Goal: Transaction & Acquisition: Purchase product/service

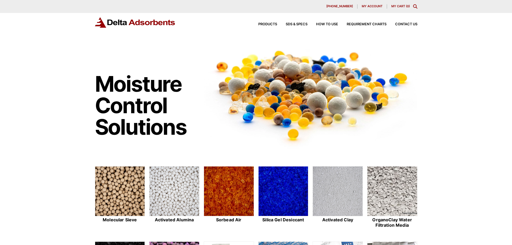
click at [367, 6] on span "My account" at bounding box center [372, 6] width 21 height 3
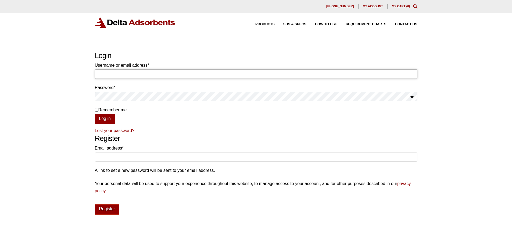
click at [104, 75] on input "Username or email address * Required" at bounding box center [256, 73] width 322 height 9
type input "purchasing@bio.fsu.edu"
click at [105, 120] on button "Log in" at bounding box center [105, 119] width 20 height 10
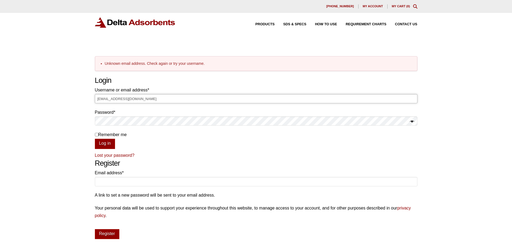
drag, startPoint x: 135, startPoint y: 97, endPoint x: 29, endPoint y: 90, distance: 106.1
click at [29, 90] on div "Our website has detected that you are using an outdated browser that will preve…" at bounding box center [256, 184] width 512 height 369
type input "FSUBiology"
click at [412, 121] on button "Show password" at bounding box center [412, 122] width 4 height 8
click at [107, 146] on button "Log in" at bounding box center [105, 144] width 20 height 10
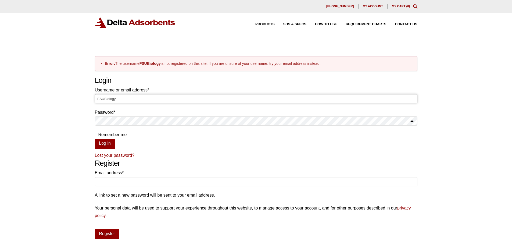
click at [102, 99] on input "FSUBiology" at bounding box center [256, 98] width 322 height 9
drag, startPoint x: 118, startPoint y: 100, endPoint x: 82, endPoint y: 100, distance: 36.0
click at [82, 100] on div "Our website has detected that you are using an outdated browser that will preve…" at bounding box center [256, 184] width 512 height 369
type input "purchasing@bio.fsu.edu"
click at [114, 156] on link "Lost your password?" at bounding box center [115, 155] width 40 height 5
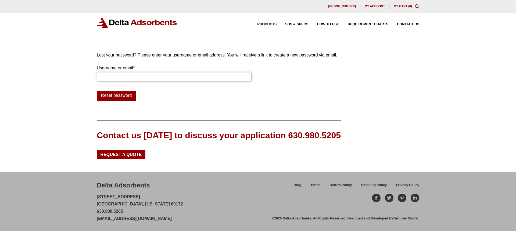
click at [119, 81] on input "Username or email * Required" at bounding box center [174, 76] width 155 height 9
type input "purchasing@bio.fsu.edu"
click at [129, 98] on button "Reset password" at bounding box center [116, 96] width 39 height 10
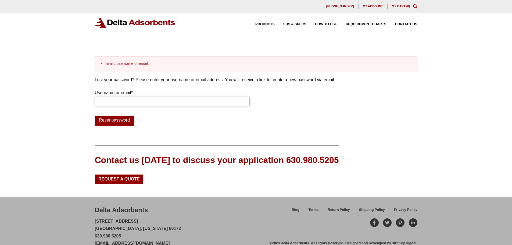
drag, startPoint x: 0, startPoint y: 0, endPoint x: 129, endPoint y: 98, distance: 161.5
click at [129, 98] on input "Username or email * Required" at bounding box center [172, 101] width 155 height 9
type input "lbalinsky@bio.fsu.edu"
click at [129, 122] on button "Reset password" at bounding box center [114, 121] width 39 height 10
click at [135, 101] on input "Username or email * Required" at bounding box center [172, 101] width 155 height 9
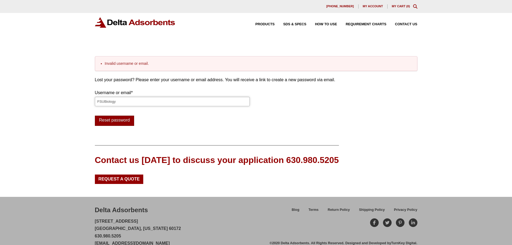
type input "FSUBiology"
click at [113, 122] on button "Reset password" at bounding box center [114, 121] width 39 height 10
click at [369, 5] on span "My account" at bounding box center [373, 6] width 20 height 3
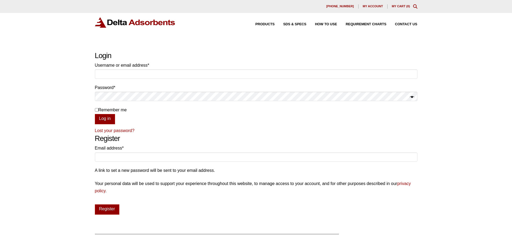
click at [410, 28] on div "Products SDS & SPECS How to Use Requirement Charts Contact Us" at bounding box center [331, 24] width 175 height 8
click at [405, 22] on div "Products SDS & SPECS How to Use Requirement Charts Contact Us" at bounding box center [331, 24] width 175 height 8
click at [407, 23] on span "Contact Us" at bounding box center [406, 24] width 22 height 3
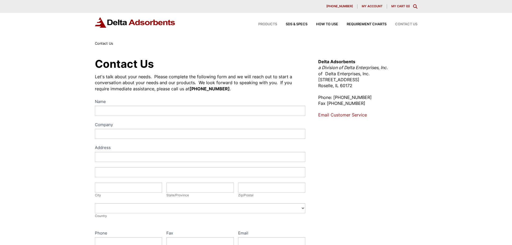
click at [259, 25] on span "Products" at bounding box center [267, 24] width 19 height 3
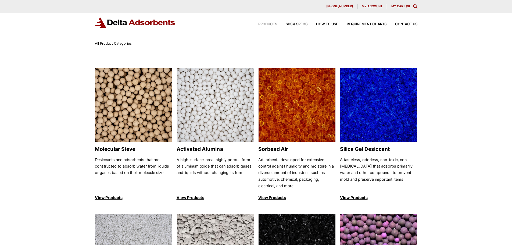
click at [415, 7] on icon "Toggle Modal Content" at bounding box center [415, 6] width 4 height 4
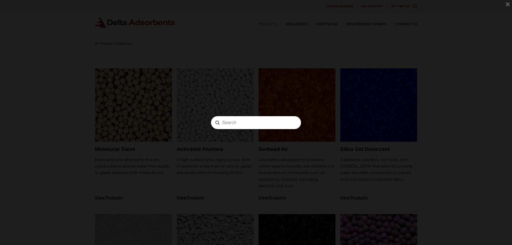
paste input "SORBORA10"
type input "SORBORA10"
click at [219, 124] on icon "Modal Content" at bounding box center [217, 122] width 4 height 4
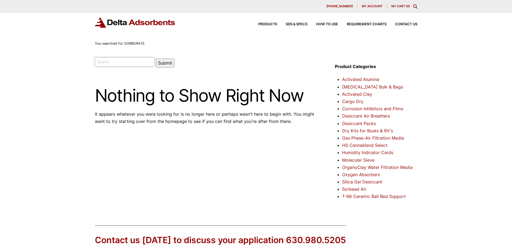
click at [118, 65] on input "search" at bounding box center [125, 61] width 60 height 9
paste input "Sorbead Orange CHAMELEON"
type input "Sorbead Orange CHAMELEON"
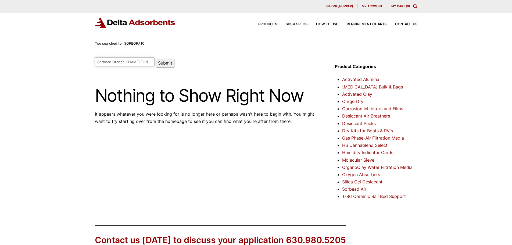
click at [156, 62] on button "Submit" at bounding box center [165, 63] width 19 height 9
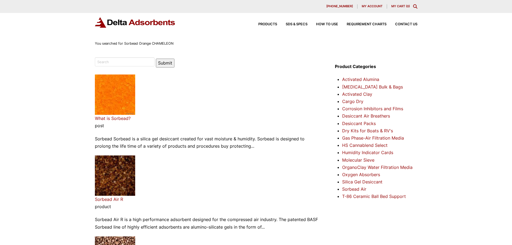
click at [98, 119] on link "What is Sorbead?" at bounding box center [113, 118] width 36 height 5
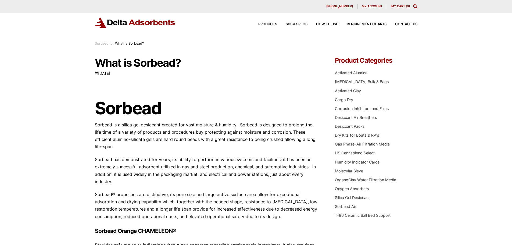
scroll to position [81, 0]
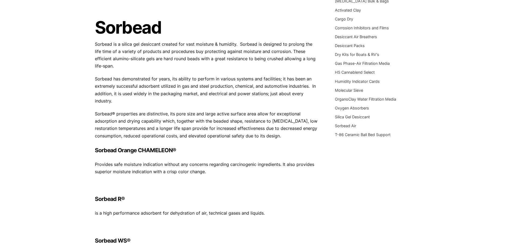
click at [131, 146] on h3 "Sorbead Orange CHAMELEON®" at bounding box center [207, 149] width 224 height 7
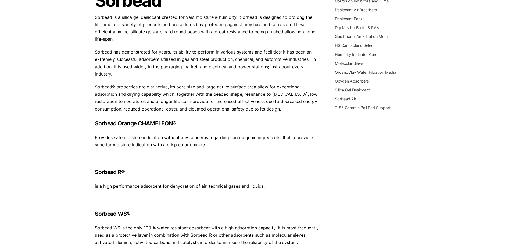
scroll to position [27, 0]
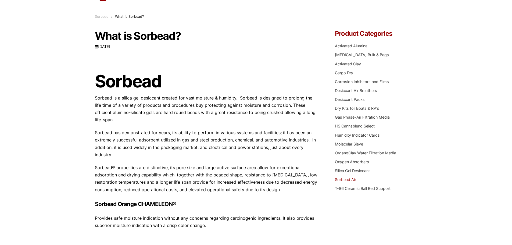
click at [349, 180] on link "Sorbead Air" at bounding box center [345, 179] width 21 height 5
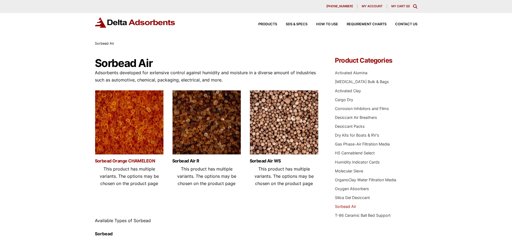
click at [108, 160] on link "Sorbead Orange CHAMELEON" at bounding box center [129, 160] width 69 height 5
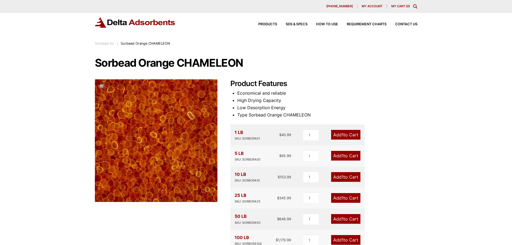
click at [342, 179] on span "1" at bounding box center [342, 176] width 2 height 5
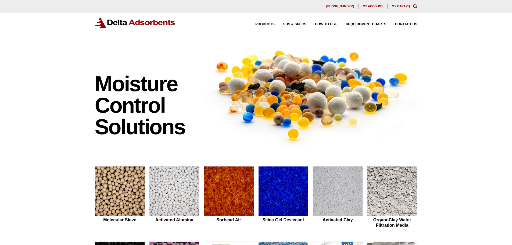
click at [398, 3] on div "[PHONE_NUMBER] My account My Cart ( 1 )" at bounding box center [256, 6] width 512 height 13
click at [395, 7] on link "My Cart ( 1 )" at bounding box center [401, 6] width 18 height 3
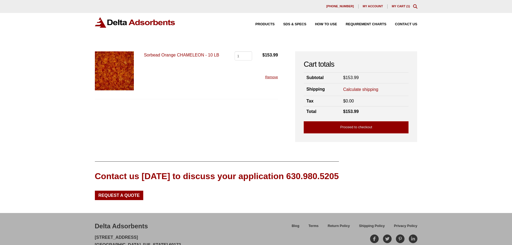
click at [368, 90] on link "Calculate shipping" at bounding box center [360, 90] width 35 height 6
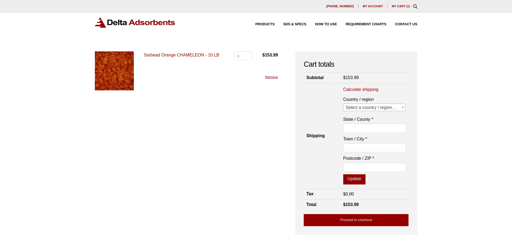
click at [359, 106] on span "Select a country / region…" at bounding box center [374, 108] width 62 height 8
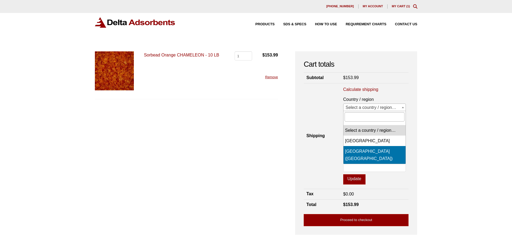
select select "US"
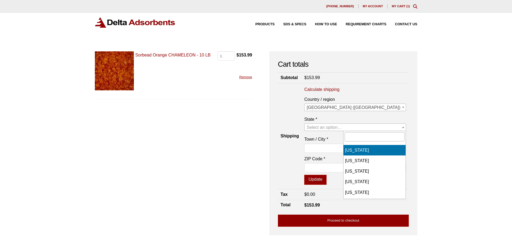
click at [342, 125] on span "Select an option…" at bounding box center [324, 127] width 35 height 5
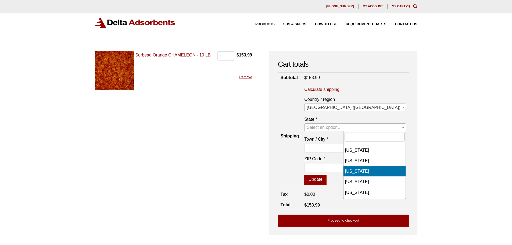
scroll to position [81, 0]
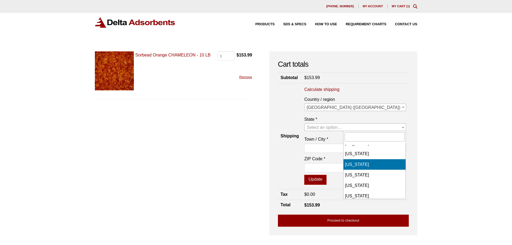
select select "FL"
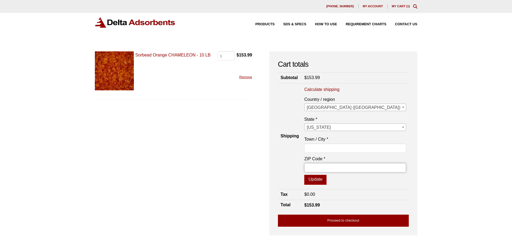
click at [360, 165] on input "ZIP Code *" at bounding box center [355, 167] width 102 height 9
type input "32306"
type input "TALLAHASSEE"
click at [326, 180] on button "Update" at bounding box center [315, 180] width 22 height 10
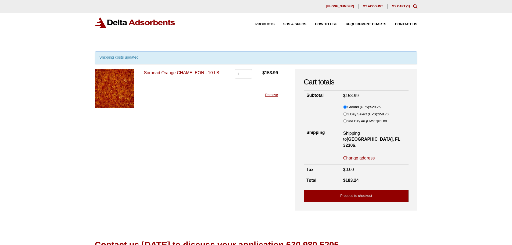
click at [368, 190] on link "Proceed to checkout" at bounding box center [356, 196] width 105 height 12
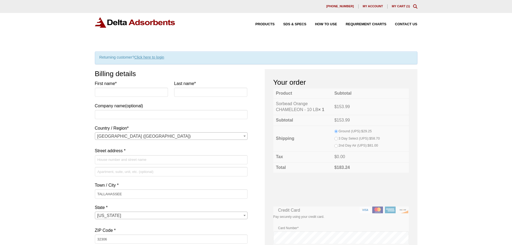
select select "FL"
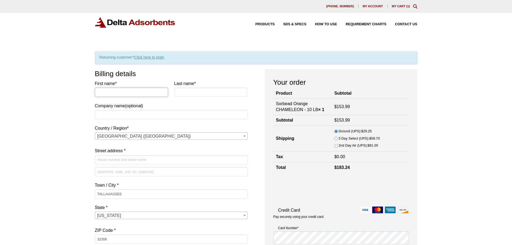
click at [124, 92] on input "First name *" at bounding box center [131, 92] width 73 height 9
type input "[PERSON_NAME]"
type input "Warrington"
type input "[US_STATE][GEOGRAPHIC_DATA]"
type input "[STREET_ADDRESS]"
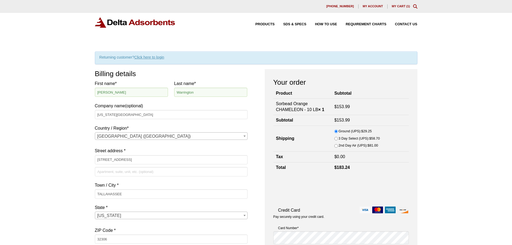
type input "8506442248"
type input "[EMAIL_ADDRESS][DOMAIN_NAME]"
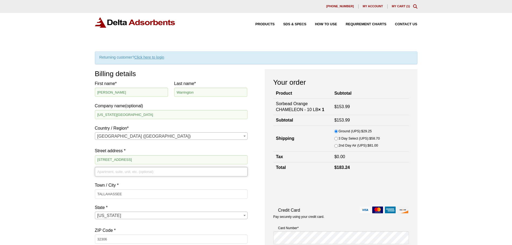
click at [120, 172] on input "Apartment, suite, unit, etc. (optional)" at bounding box center [171, 171] width 153 height 9
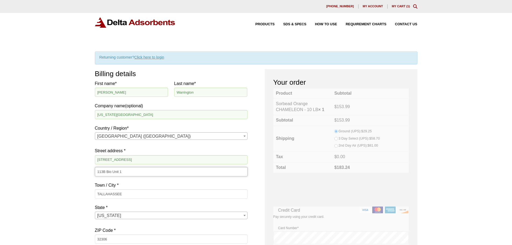
type input "113B Bio Unit 1"
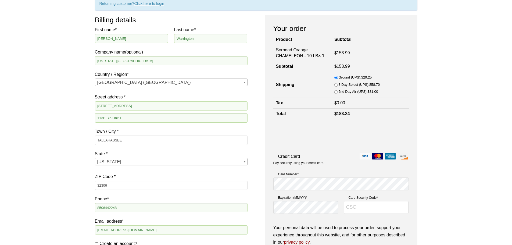
scroll to position [107, 0]
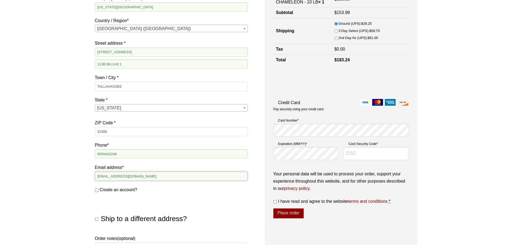
drag, startPoint x: 111, startPoint y: 178, endPoint x: 77, endPoint y: 176, distance: 34.4
click at [77, 176] on div "Our website has detected that you are using an outdated browser that will preve…" at bounding box center [256, 157] width 512 height 528
type input "[EMAIL_ADDRESS][DOMAIN_NAME]"
click at [97, 190] on input "Create an account?" at bounding box center [96, 189] width 3 height 3
checkbox input "true"
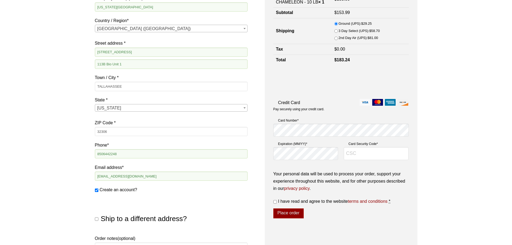
scroll to position [0, 0]
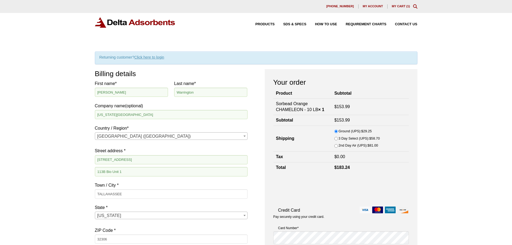
drag, startPoint x: 103, startPoint y: 84, endPoint x: 103, endPoint y: 93, distance: 9.4
click at [103, 92] on p "First name * Anthony" at bounding box center [131, 90] width 73 height 20
drag, startPoint x: 113, startPoint y: 94, endPoint x: 93, endPoint y: 93, distance: 19.4
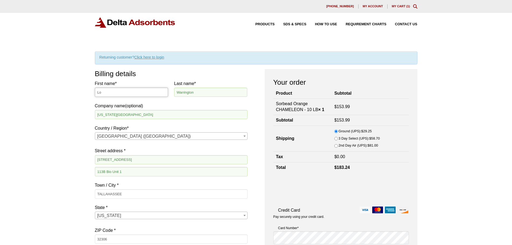
type input "Lori"
drag, startPoint x: 200, startPoint y: 94, endPoint x: 169, endPoint y: 89, distance: 31.4
click at [169, 89] on div "First name * Lori Last name * Warrington Company name (optional) Florida State …" at bounding box center [171, 185] width 153 height 211
type input "Balinsky"
drag, startPoint x: 120, startPoint y: 159, endPoint x: 41, endPoint y: 152, distance: 79.3
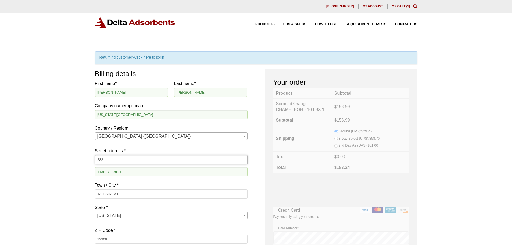
type input "[STREET_ADDRESS]"
drag, startPoint x: 136, startPoint y: 170, endPoint x: 65, endPoint y: 172, distance: 70.7
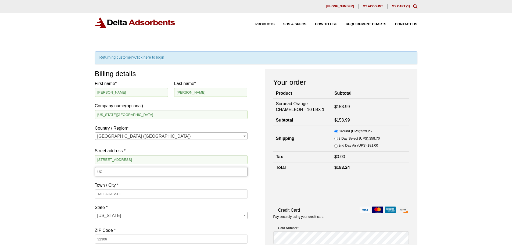
type input "UC A1400"
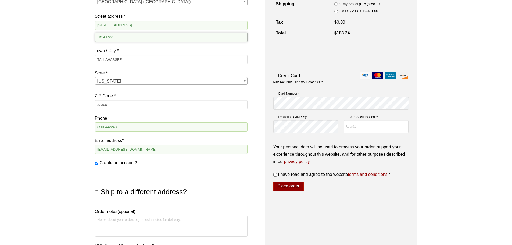
scroll to position [161, 0]
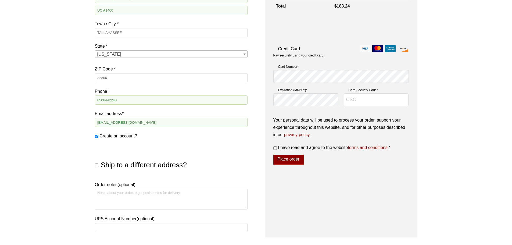
click at [95, 165] on input "Ship to a different address?" at bounding box center [96, 164] width 3 height 3
checkbox input "true"
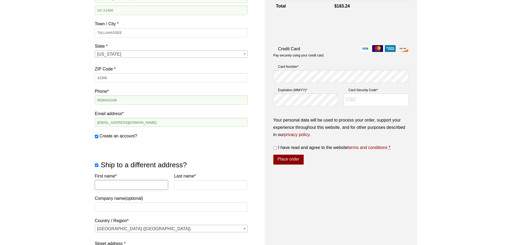
click at [116, 185] on input "First name *" at bounding box center [131, 184] width 73 height 9
type input "[PERSON_NAME]"
type input "[US_STATE][GEOGRAPHIC_DATA]"
type input "[STREET_ADDRESS]"
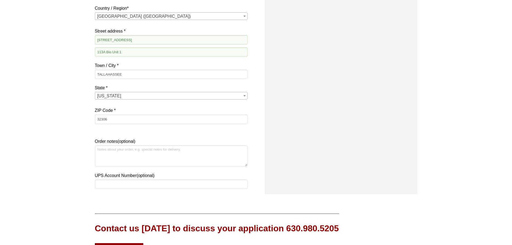
scroll to position [347, 0]
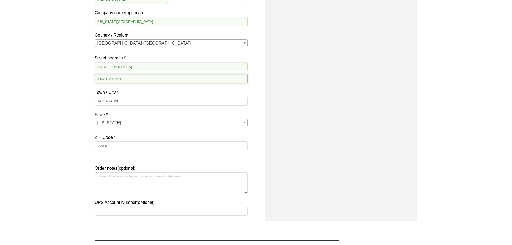
click at [105, 82] on input "113A Bio Unit 1" at bounding box center [171, 78] width 153 height 9
type input "113B Bio Unit 1"
click at [110, 184] on textarea "Order notes (optional)" at bounding box center [171, 182] width 153 height 21
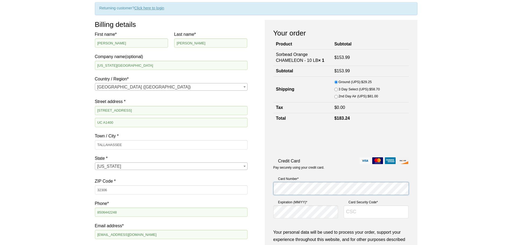
scroll to position [157, 0]
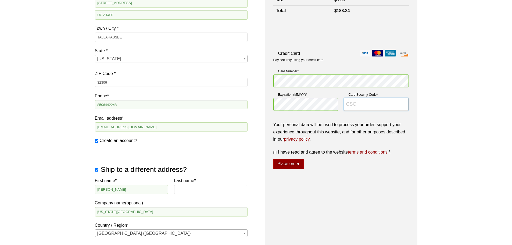
click at [356, 109] on input "Card Security Code *" at bounding box center [376, 104] width 65 height 13
type input "791"
click at [275, 153] on input "I have read and agree to the website terms and conditions *" at bounding box center [274, 152] width 3 height 3
checkbox input "true"
click at [363, 153] on link "terms and conditions" at bounding box center [368, 152] width 40 height 5
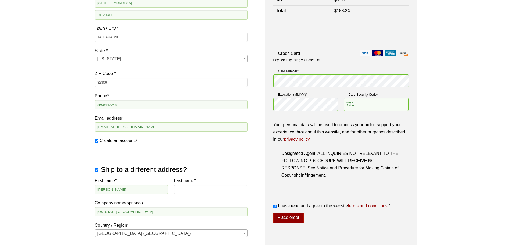
scroll to position [291, 0]
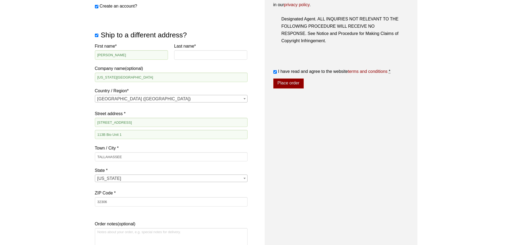
click at [316, 133] on div "Your order Product Subtotal Sorbead Orange CHAMELEON - 10 LB × 1 $ 153.99 Subto…" at bounding box center [341, 27] width 153 height 498
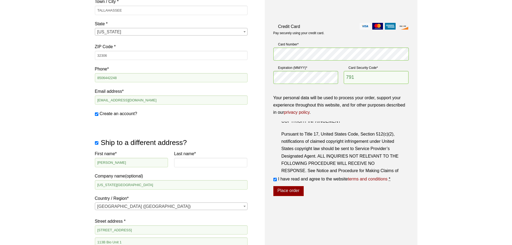
scroll to position [210, 0]
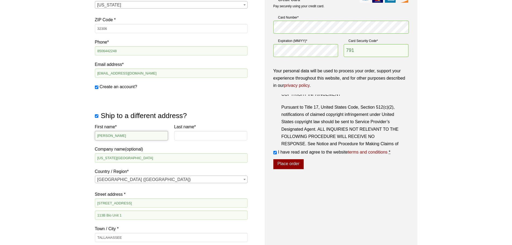
drag, startPoint x: 131, startPoint y: 135, endPoint x: 109, endPoint y: 136, distance: 21.8
click at [109, 136] on input "[PERSON_NAME]" at bounding box center [131, 135] width 73 height 9
drag, startPoint x: 130, startPoint y: 136, endPoint x: 111, endPoint y: 139, distance: 18.5
click at [111, 139] on input "[PERSON_NAME]" at bounding box center [131, 135] width 73 height 9
type input "Anthony"
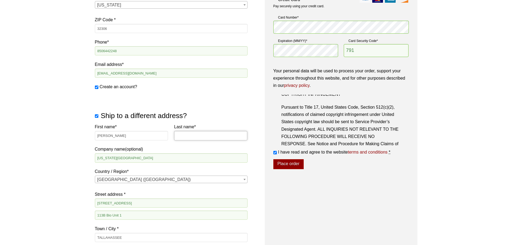
click at [197, 138] on input "Last name *" at bounding box center [210, 135] width 73 height 9
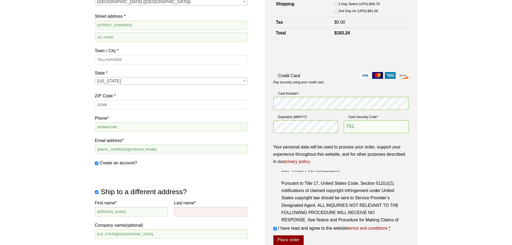
scroll to position [188, 0]
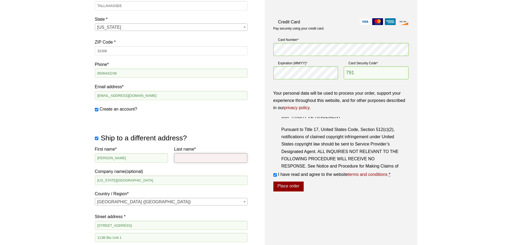
click at [186, 158] on input "Last name *" at bounding box center [210, 157] width 73 height 9
type input "Warrington"
click at [140, 182] on input "[US_STATE][GEOGRAPHIC_DATA]" at bounding box center [171, 179] width 153 height 9
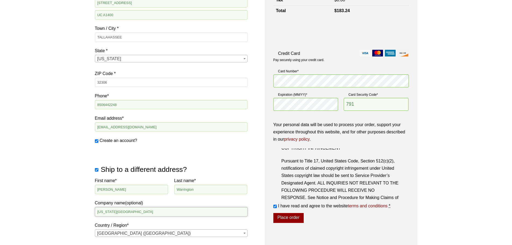
scroll to position [1981, 0]
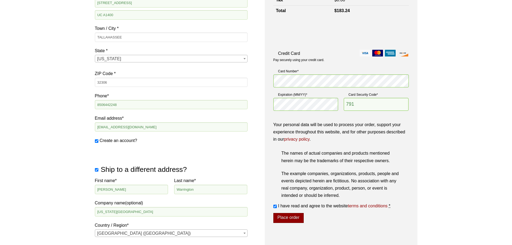
click at [287, 218] on button "Place order" at bounding box center [288, 218] width 30 height 10
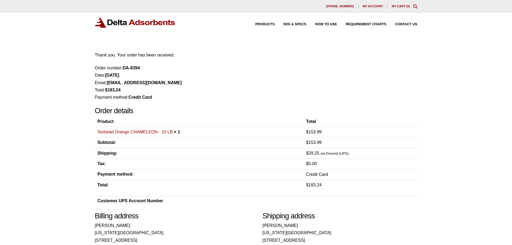
click at [163, 69] on li "Order number: DA-8394" at bounding box center [256, 67] width 322 height 7
drag, startPoint x: 144, startPoint y: 68, endPoint x: 124, endPoint y: 68, distance: 20.1
click at [124, 68] on li "Order number: DA-8394" at bounding box center [256, 67] width 322 height 7
copy strong "DA-8394"
